Goal: Task Accomplishment & Management: Manage account settings

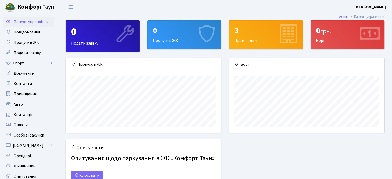
scroll to position [74, 154]
click at [26, 83] on span "Контакти" at bounding box center [23, 84] width 18 height 6
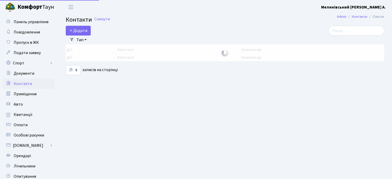
select select "25"
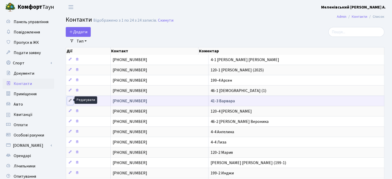
click at [70, 100] on icon at bounding box center [70, 101] width 4 height 4
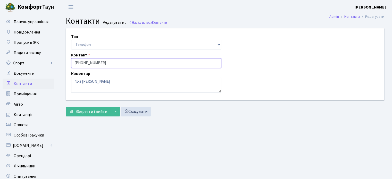
click at [79, 63] on input "+30934492281" at bounding box center [146, 63] width 150 height 10
type input "+380934492281"
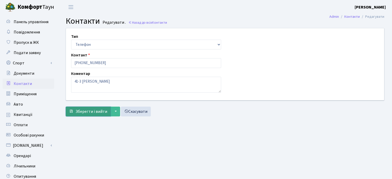
click at [83, 112] on span "Зберегти і вийти" at bounding box center [91, 112] width 32 height 6
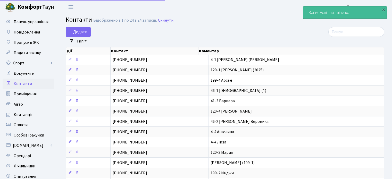
select select "25"
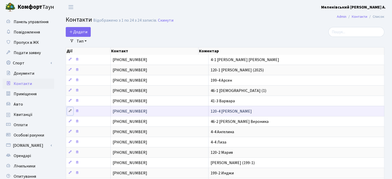
click at [70, 110] on icon at bounding box center [70, 111] width 4 height 4
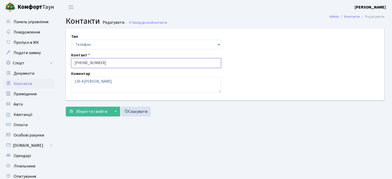
click at [78, 62] on input "[PHONE_NUMBER]" at bounding box center [146, 63] width 150 height 10
type input "[PHONE_NUMBER]"
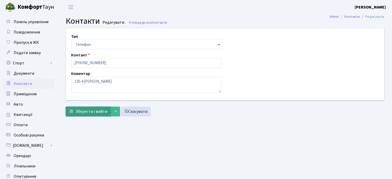
click at [88, 109] on span "Зберегти і вийти" at bounding box center [91, 112] width 32 height 6
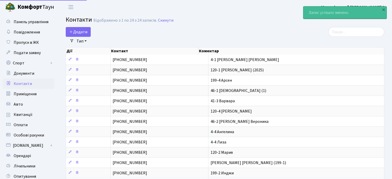
select select "25"
